Goal: Task Accomplishment & Management: Complete application form

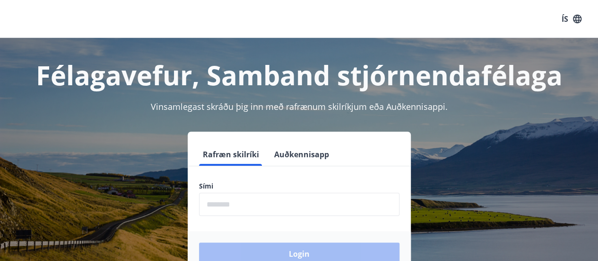
click at [207, 207] on input "phone" at bounding box center [299, 203] width 200 height 23
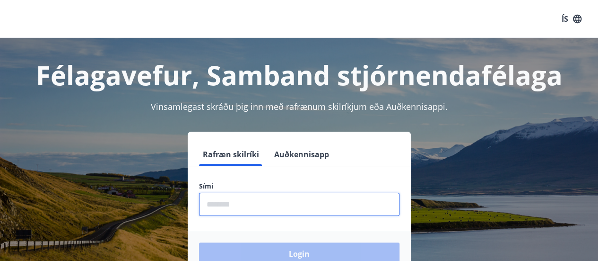
type input "********"
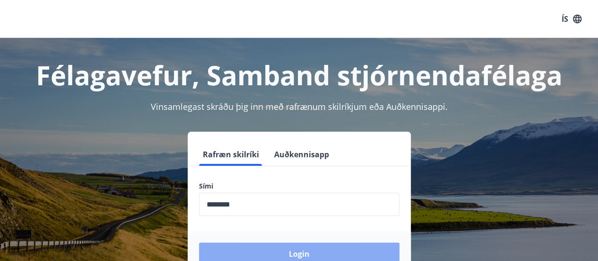
click at [298, 254] on button "Login" at bounding box center [299, 253] width 200 height 23
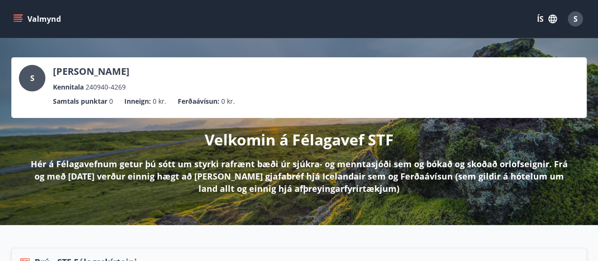
click at [44, 17] on button "Valmynd" at bounding box center [37, 18] width 53 height 17
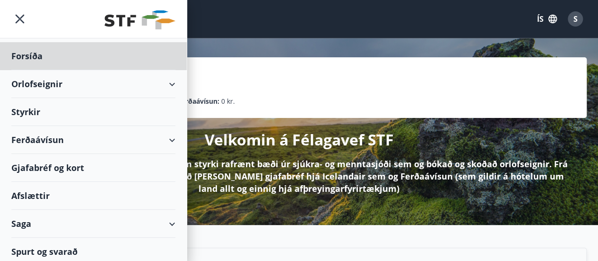
click at [26, 70] on div "Styrkir" at bounding box center [93, 56] width 164 height 28
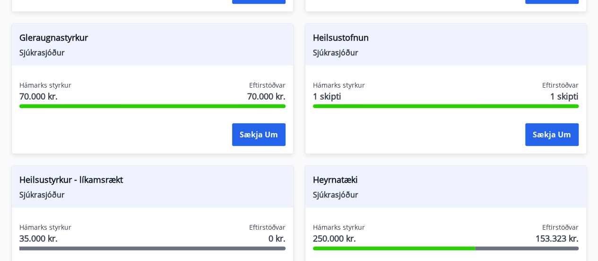
scroll to position [530, 0]
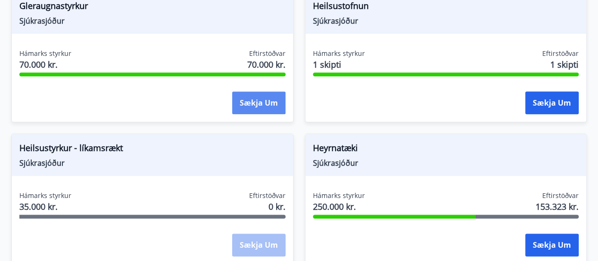
click at [251, 101] on button "Sækja um" at bounding box center [258, 102] width 53 height 23
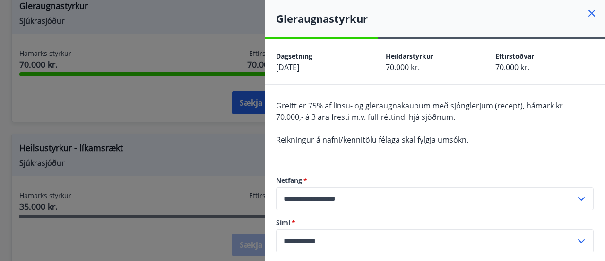
click at [589, 12] on icon at bounding box center [592, 13] width 7 height 7
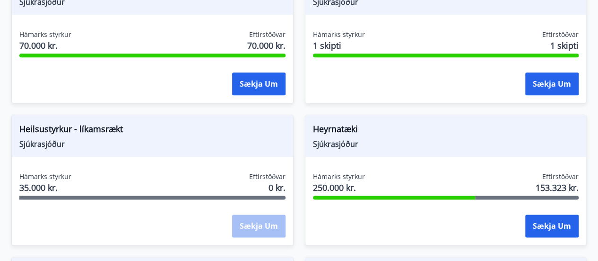
scroll to position [605, 0]
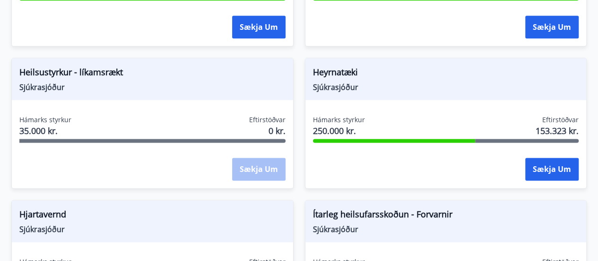
click at [250, 170] on div "Sækja um" at bounding box center [258, 169] width 53 height 24
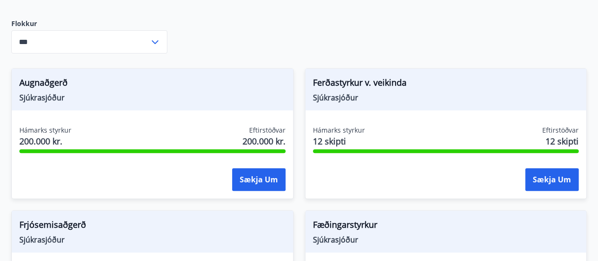
scroll to position [163, 0]
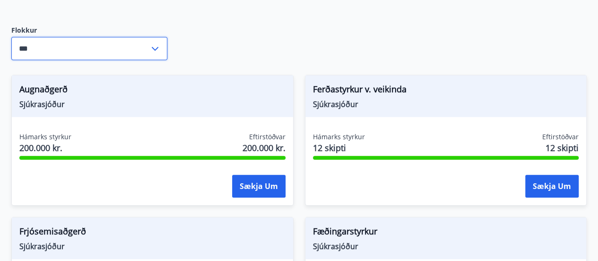
drag, startPoint x: 104, startPoint y: 45, endPoint x: 122, endPoint y: 55, distance: 20.1
click at [105, 50] on input "***" at bounding box center [80, 48] width 138 height 23
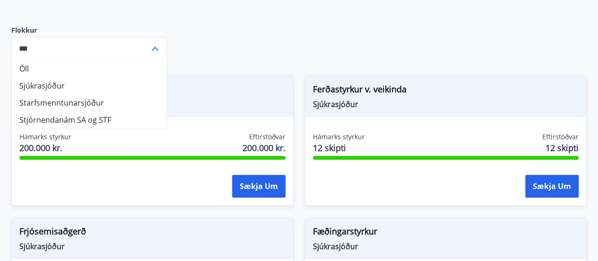
click at [45, 85] on li "Sjúkrasjóður" at bounding box center [89, 85] width 155 height 17
type input "**********"
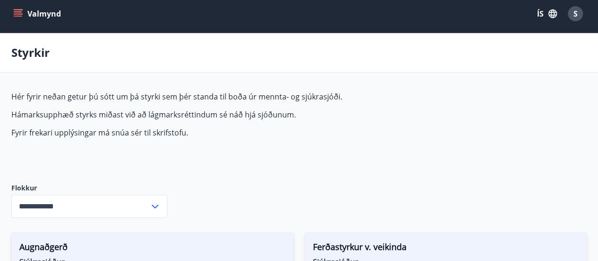
scroll to position [0, 0]
